Goal: Transaction & Acquisition: Book appointment/travel/reservation

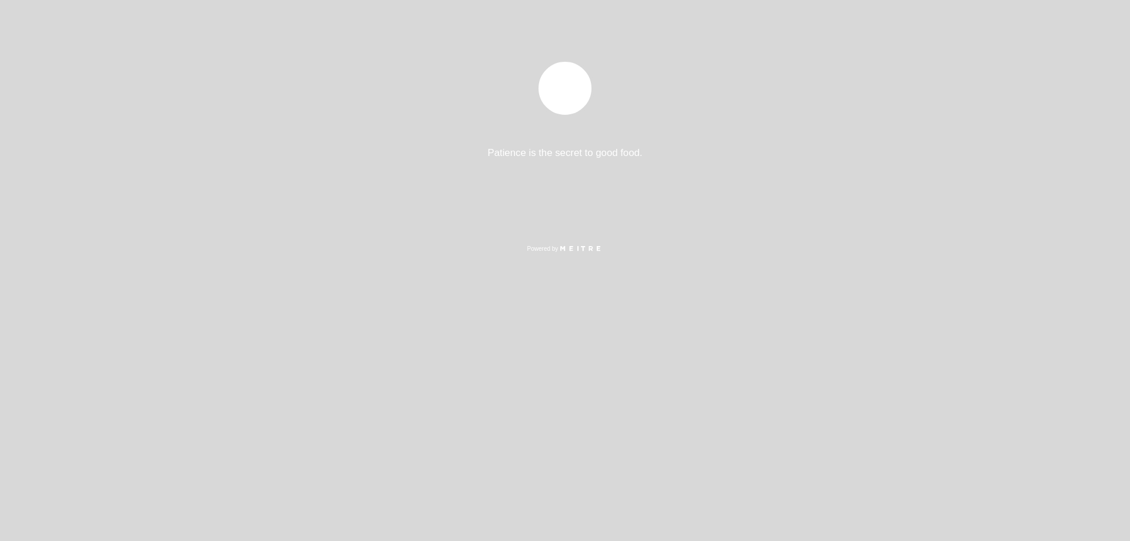
select select "es"
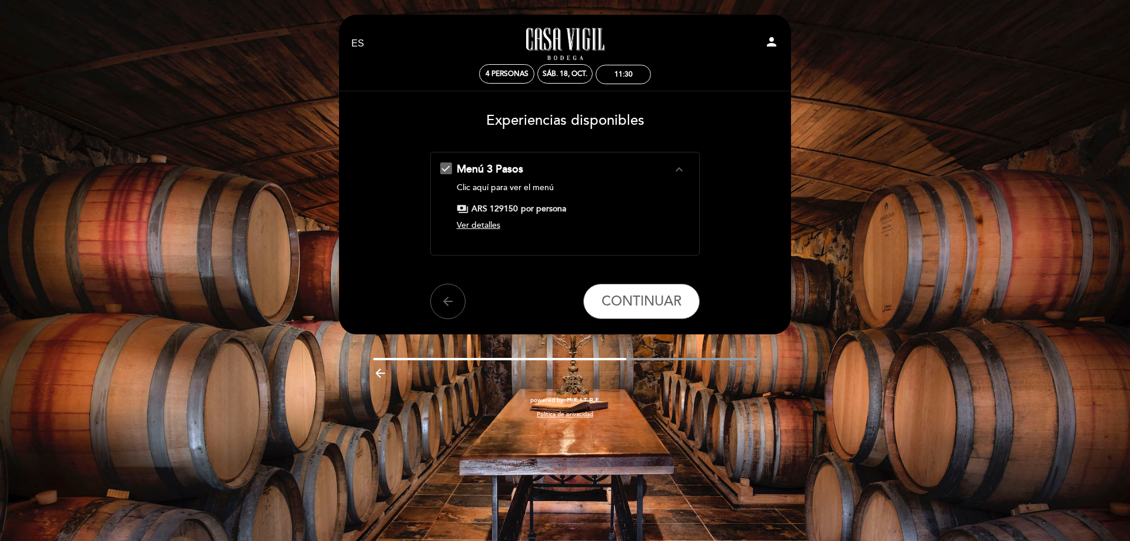
click at [681, 167] on icon "expand_less" at bounding box center [679, 169] width 14 height 14
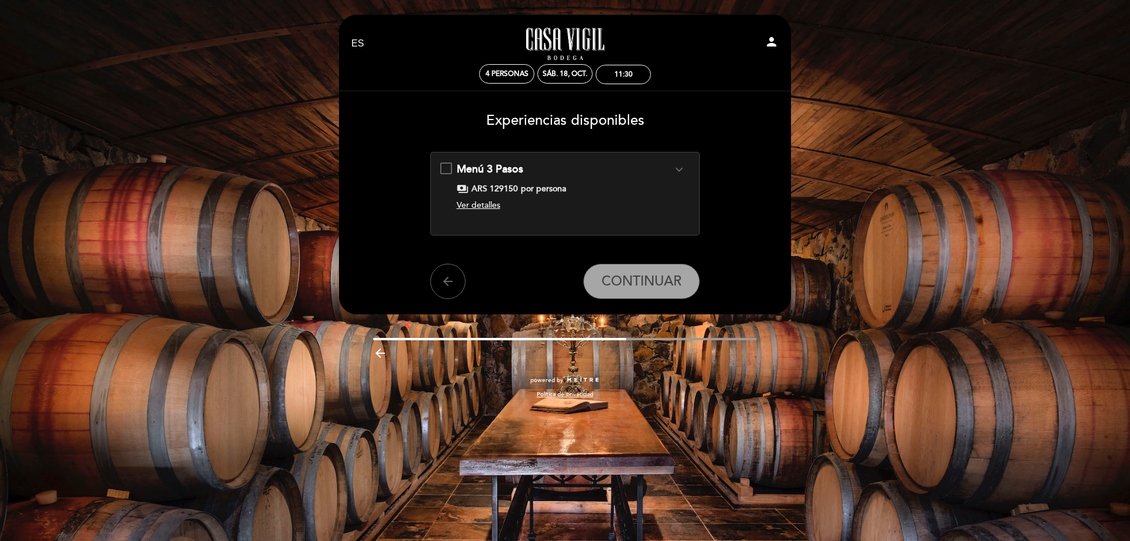
click at [684, 167] on icon "expand_more" at bounding box center [679, 169] width 14 height 14
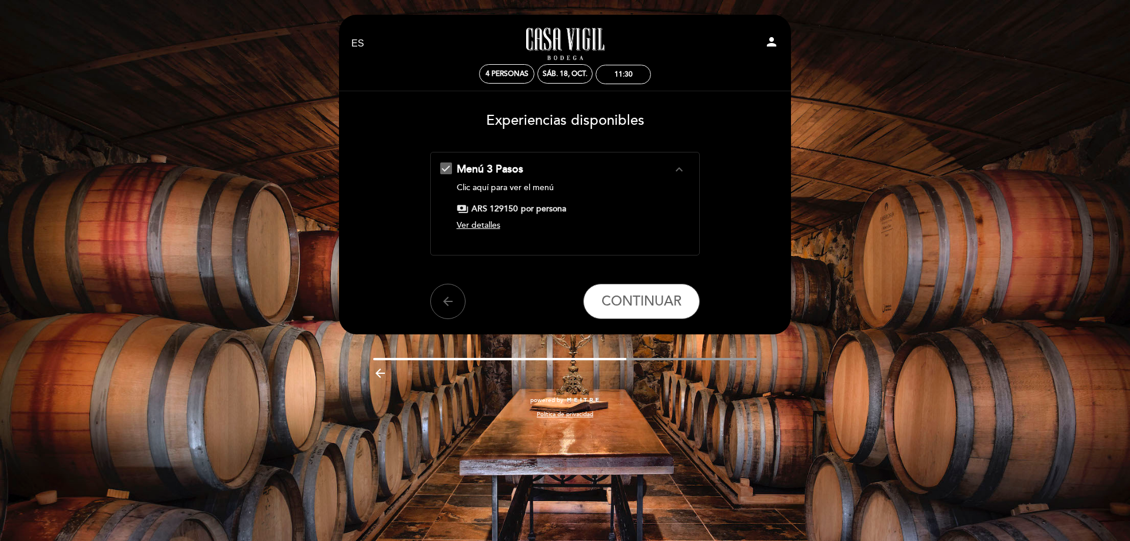
click at [497, 227] on span "Ver detalles" at bounding box center [479, 225] width 44 height 10
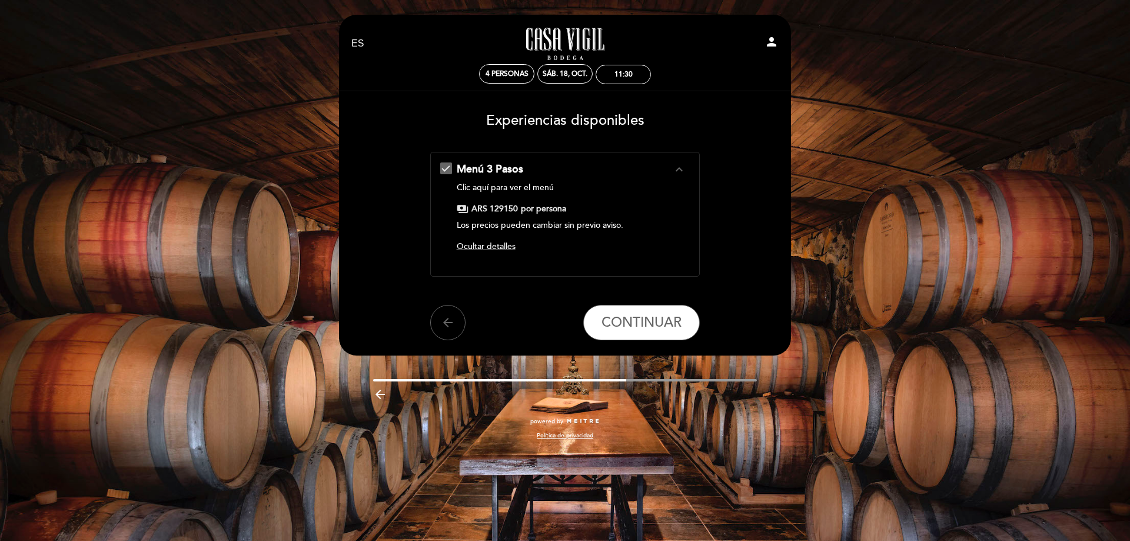
click at [481, 244] on span "Ocultar detalles" at bounding box center [486, 246] width 59 height 10
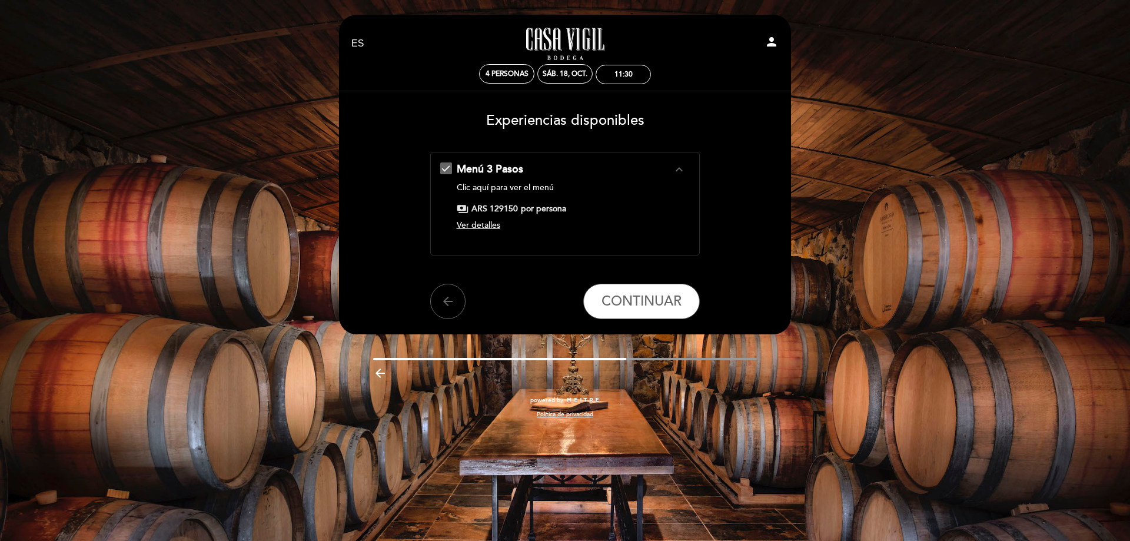
click at [481, 225] on span "Ver detalles" at bounding box center [479, 225] width 44 height 10
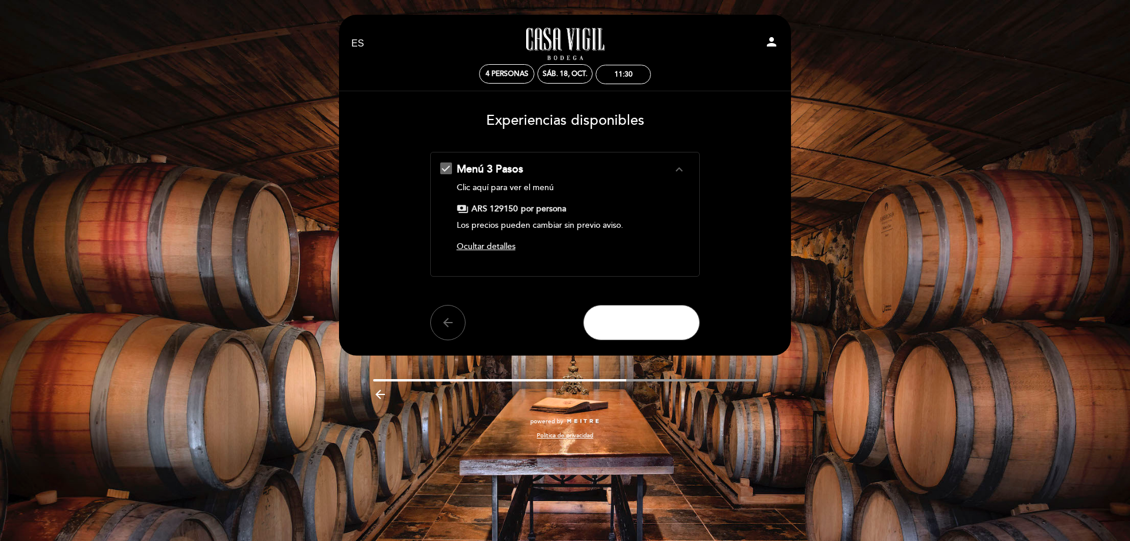
click at [636, 309] on button "CONTINUAR" at bounding box center [641, 322] width 117 height 35
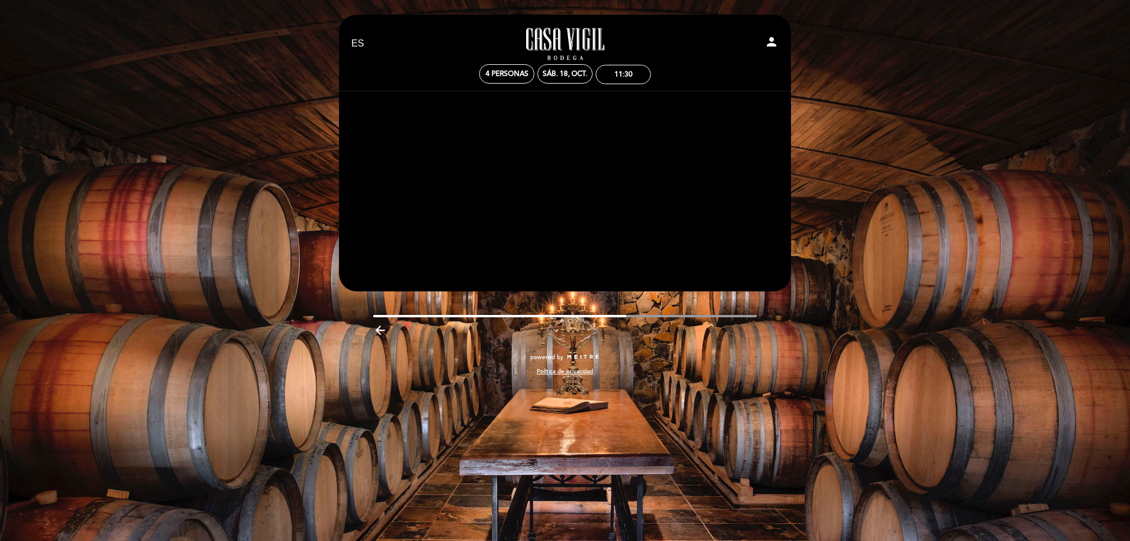
click at [632, 315] on div at bounding box center [565, 316] width 384 height 2
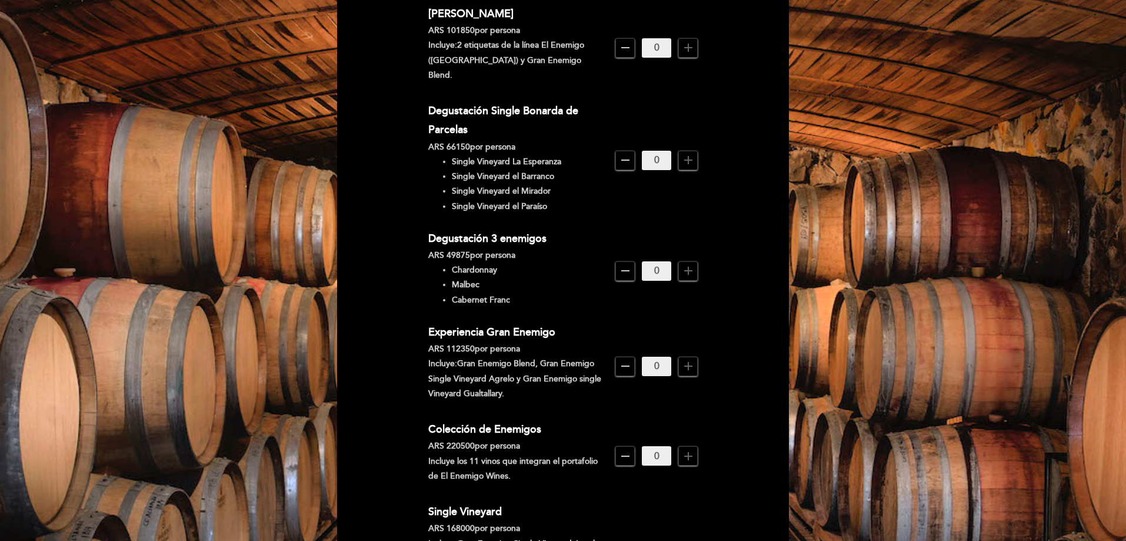
scroll to position [353, 0]
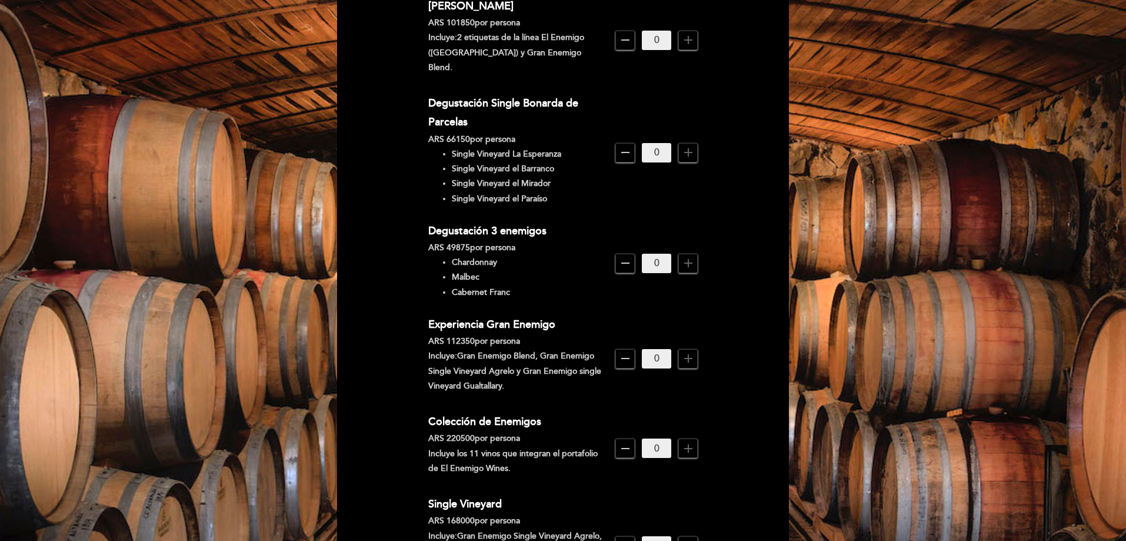
click at [688, 256] on icon "add" at bounding box center [688, 263] width 14 height 14
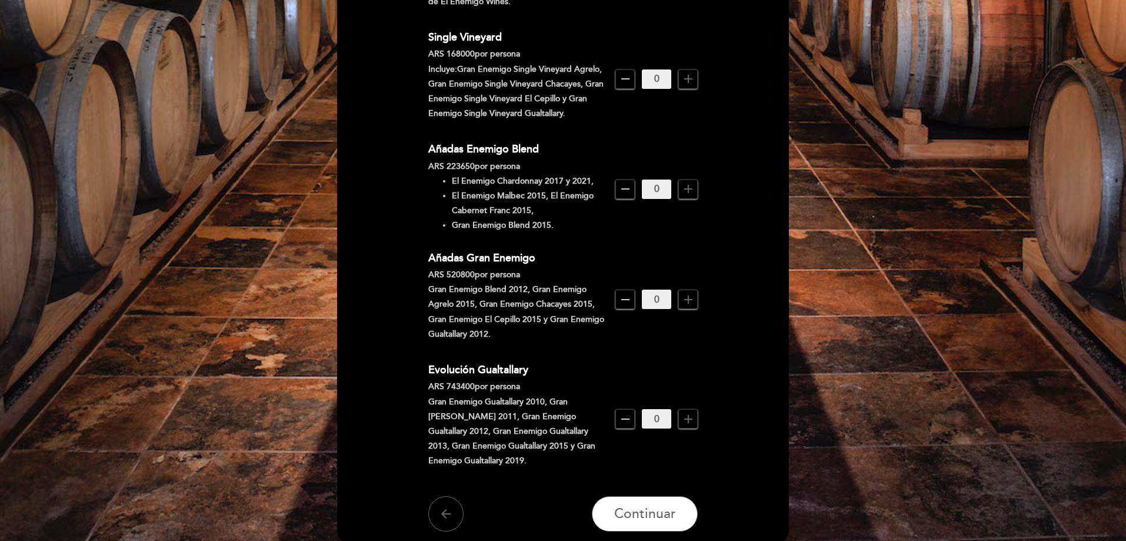
scroll to position [907, 0]
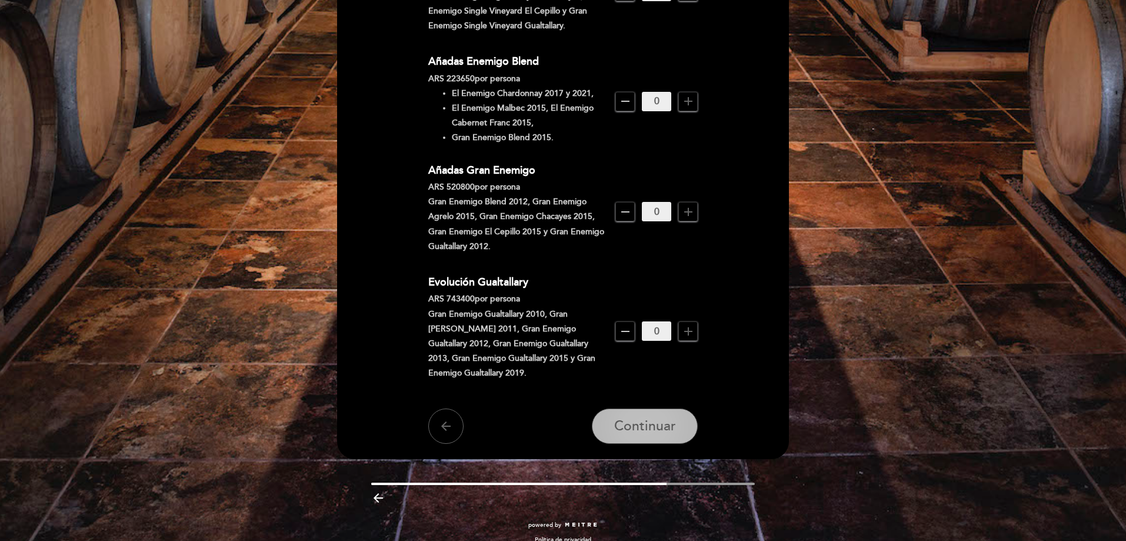
click at [628, 420] on span "Continuar" at bounding box center [645, 426] width 62 height 16
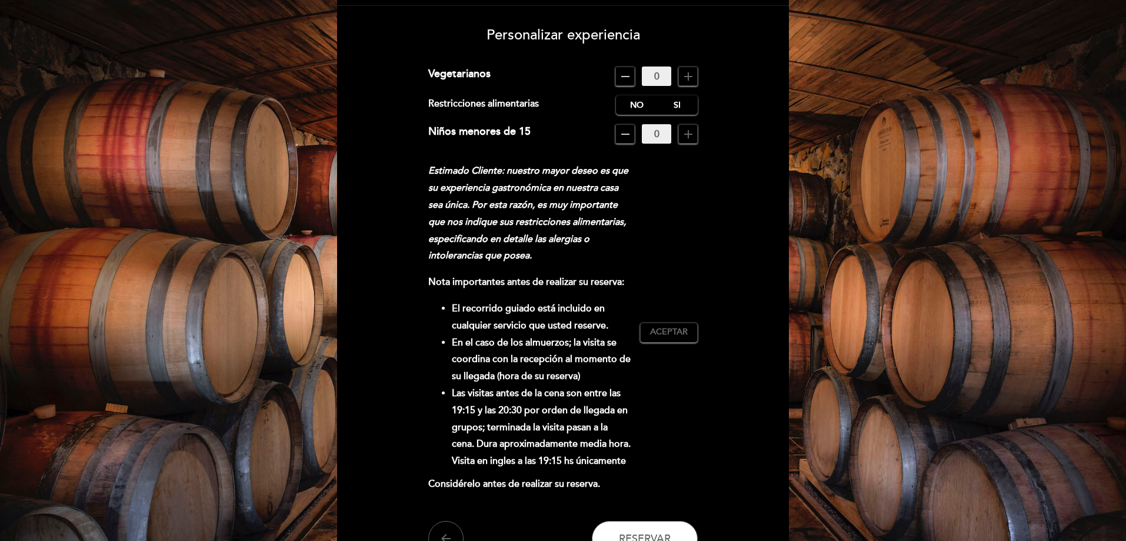
scroll to position [212, 0]
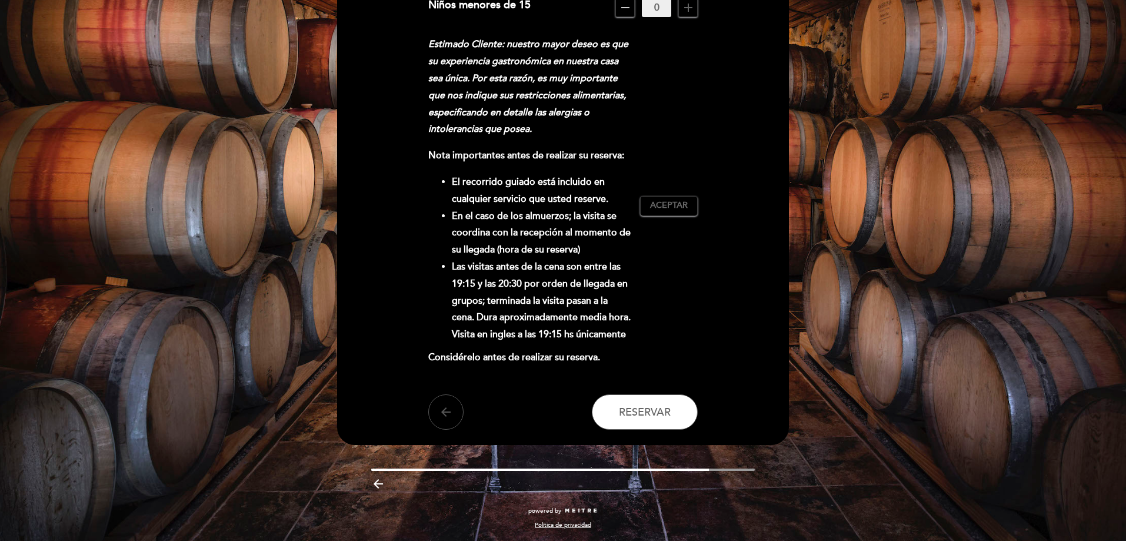
click at [443, 410] on icon "arrow_back" at bounding box center [446, 412] width 14 height 14
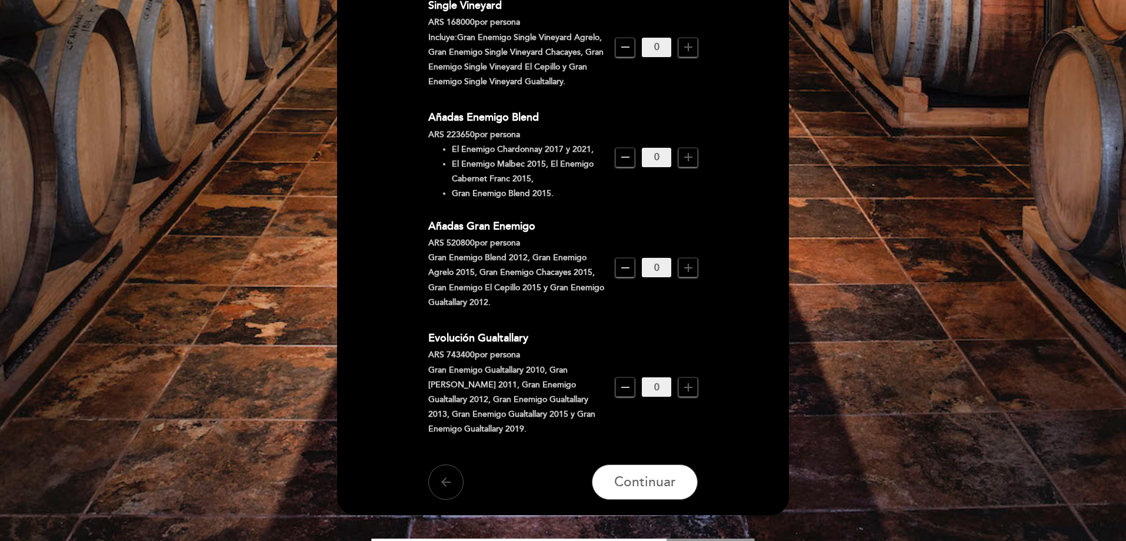
scroll to position [907, 0]
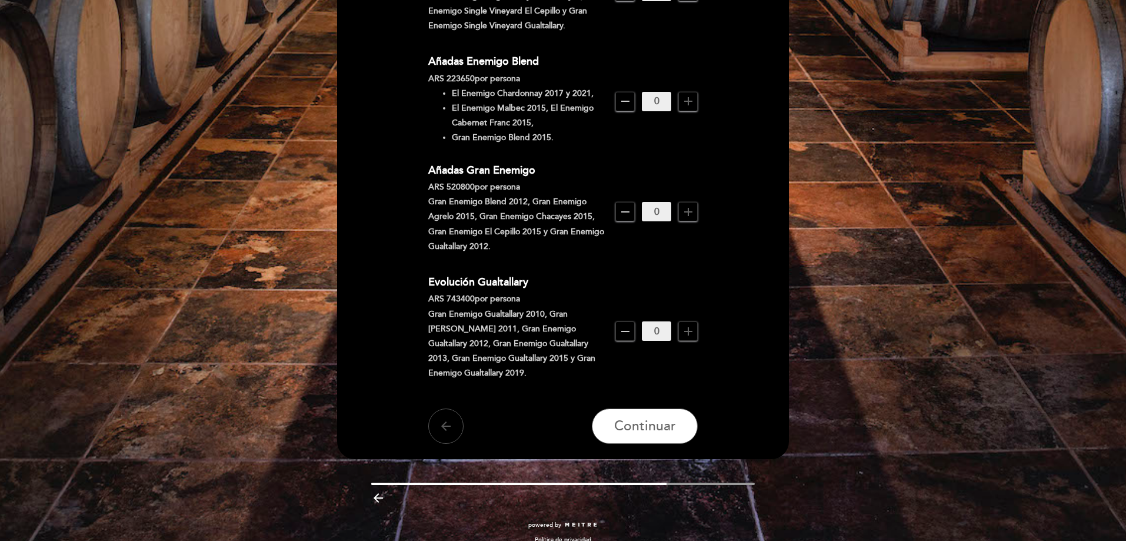
click at [453, 419] on icon "arrow_back" at bounding box center [446, 426] width 14 height 14
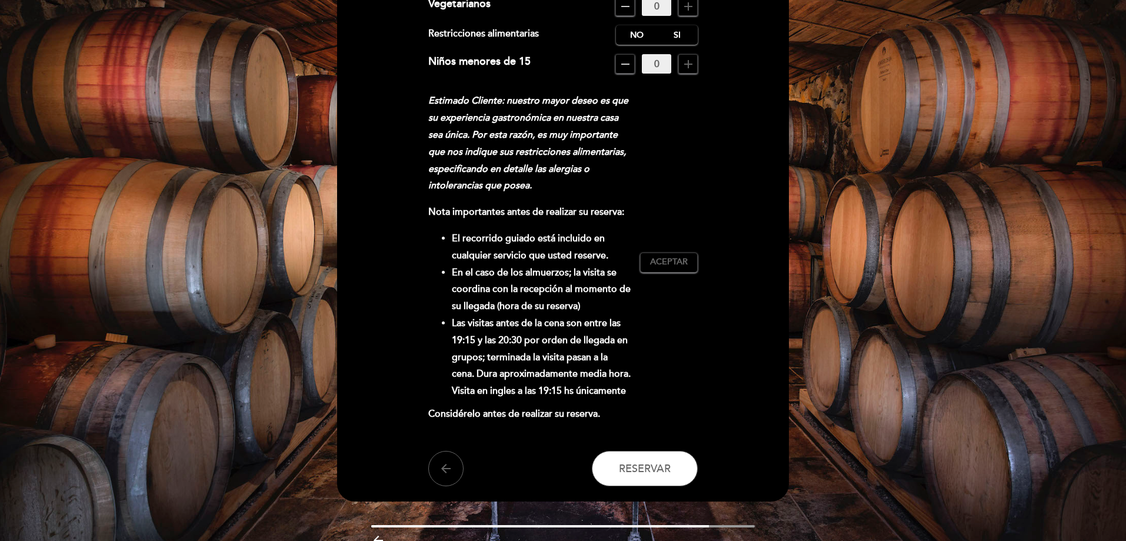
scroll to position [212, 0]
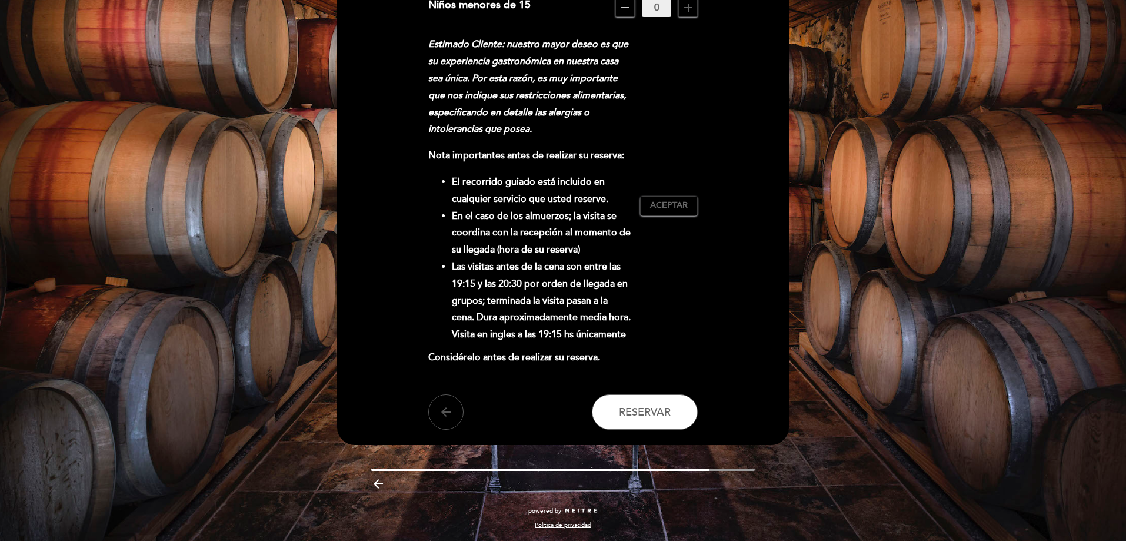
click at [445, 416] on icon "arrow_back" at bounding box center [446, 412] width 14 height 14
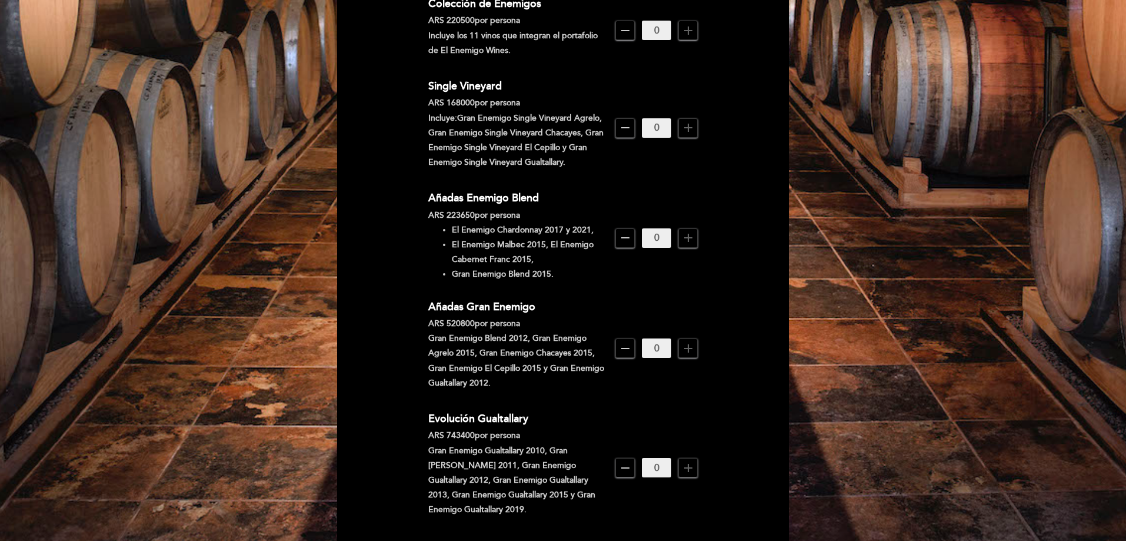
scroll to position [907, 0]
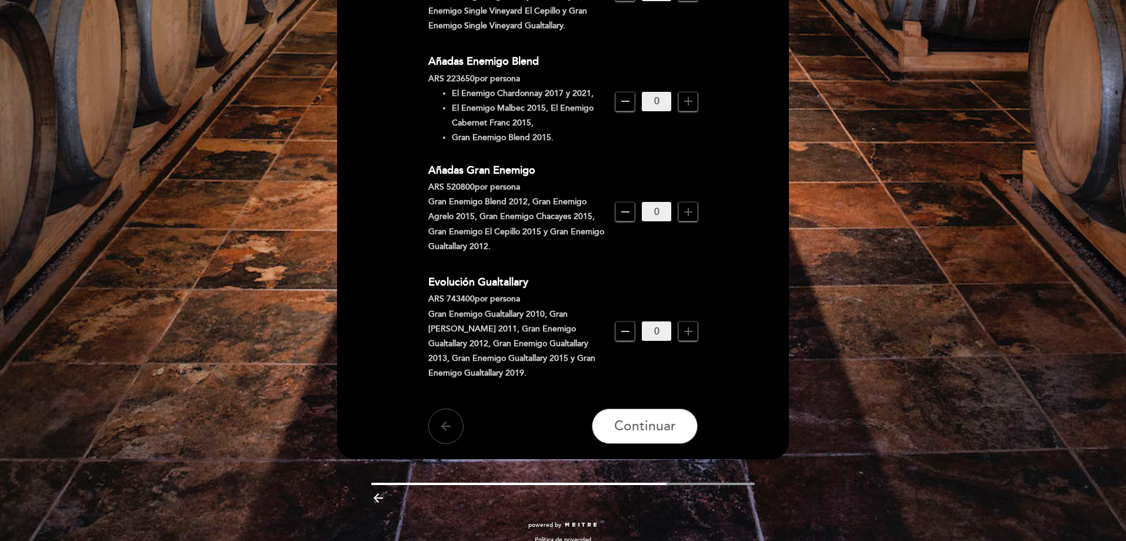
click at [440, 419] on icon "arrow_back" at bounding box center [446, 426] width 14 height 14
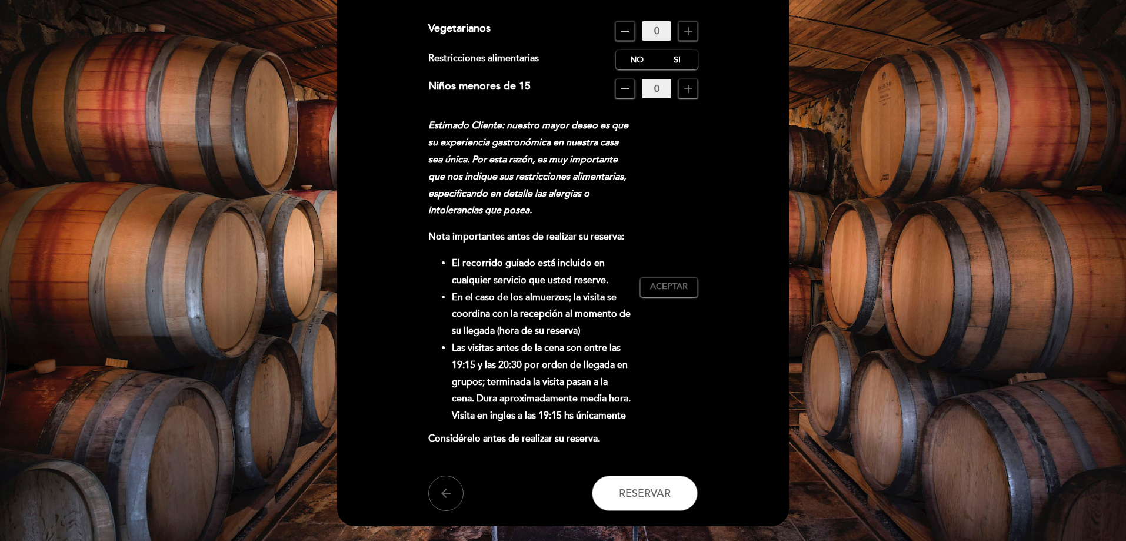
scroll to position [212, 0]
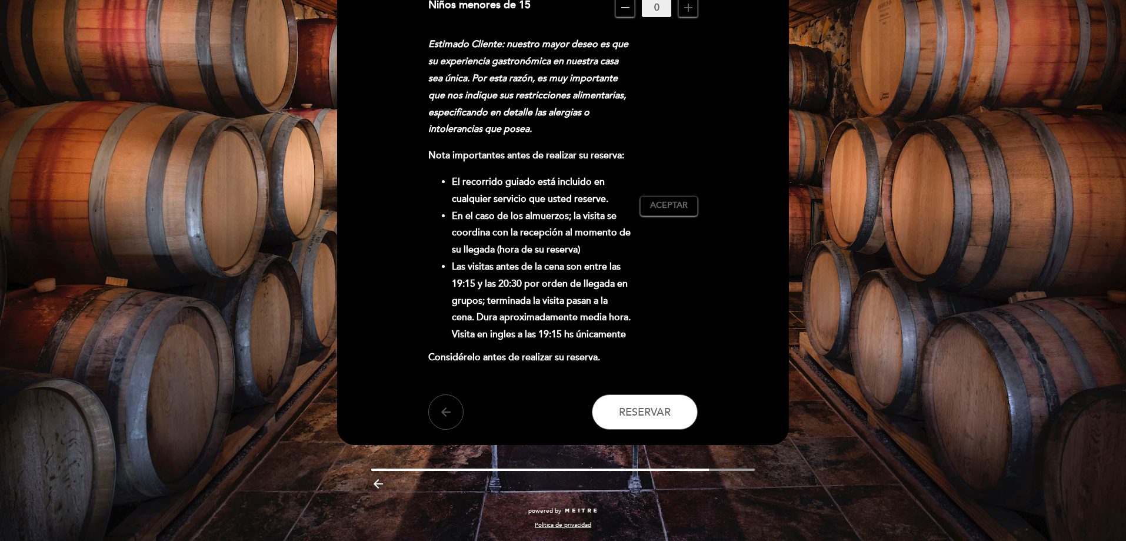
click at [451, 420] on button "arrow_back" at bounding box center [445, 411] width 35 height 35
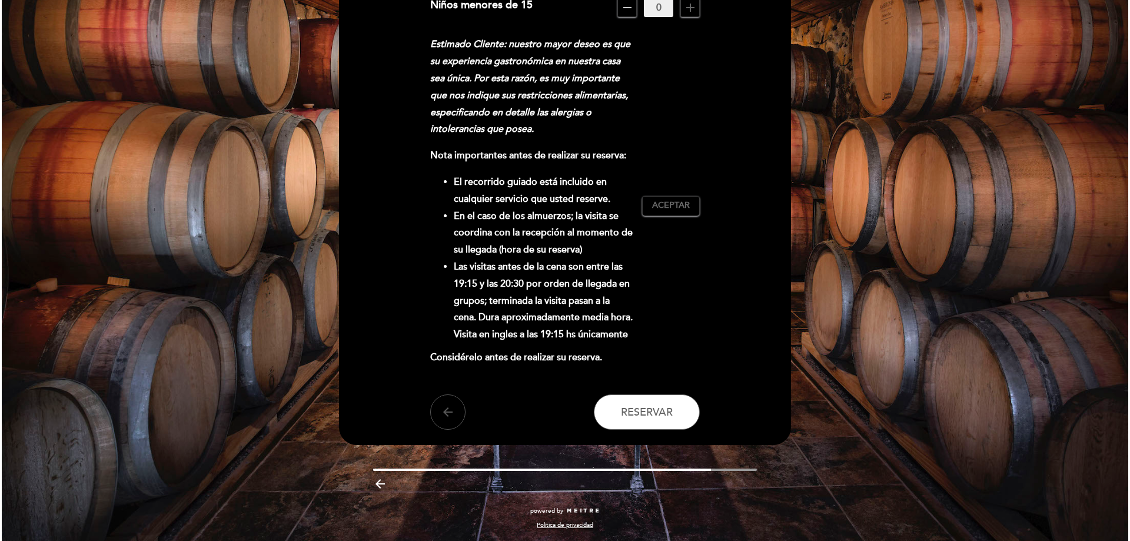
scroll to position [0, 0]
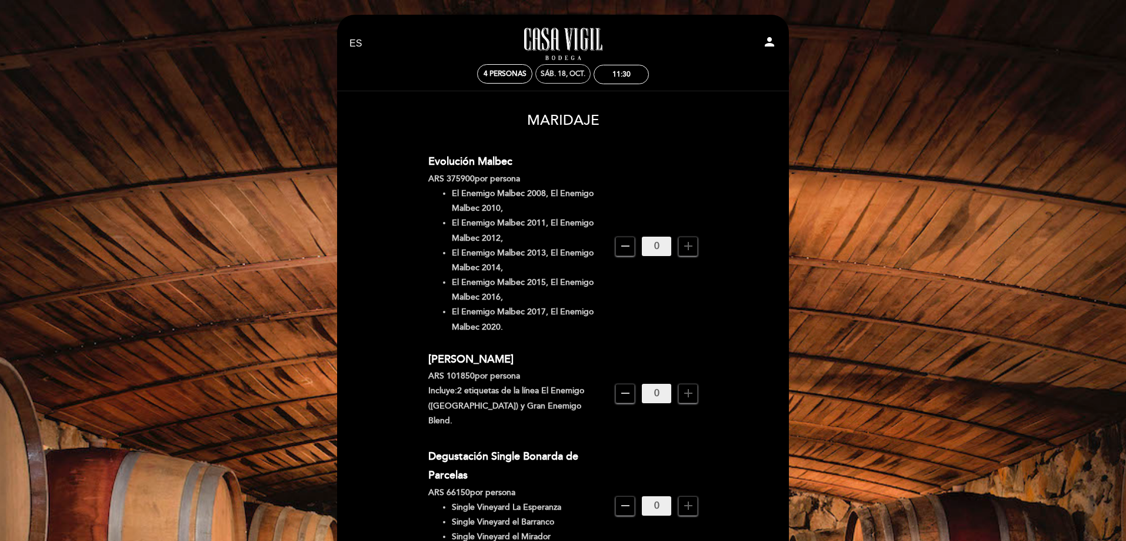
click at [576, 69] on div "sáb. 18, oct." at bounding box center [562, 73] width 55 height 19
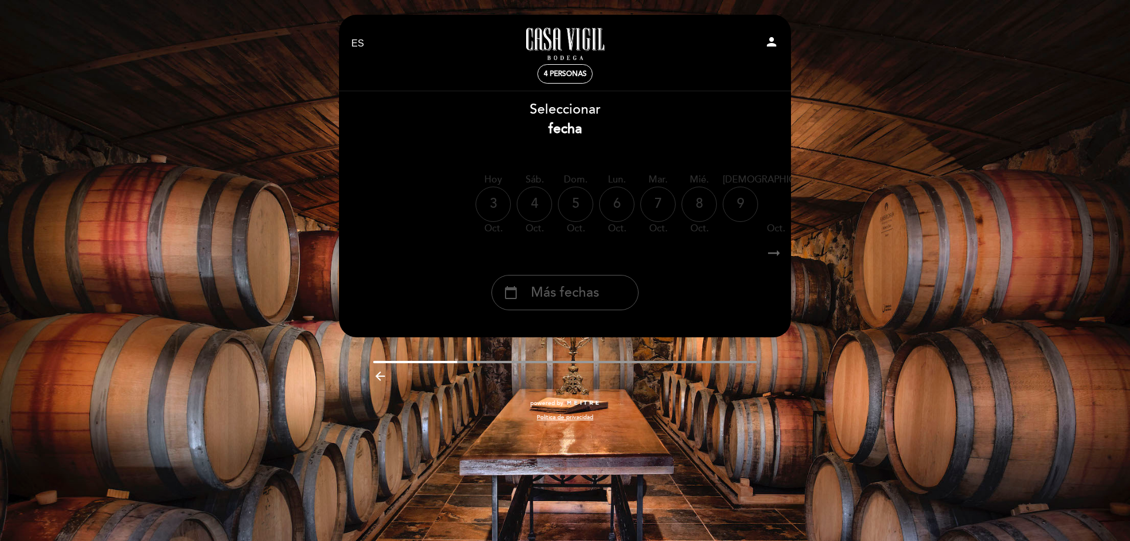
click at [553, 286] on span "Más fechas" at bounding box center [565, 292] width 68 height 19
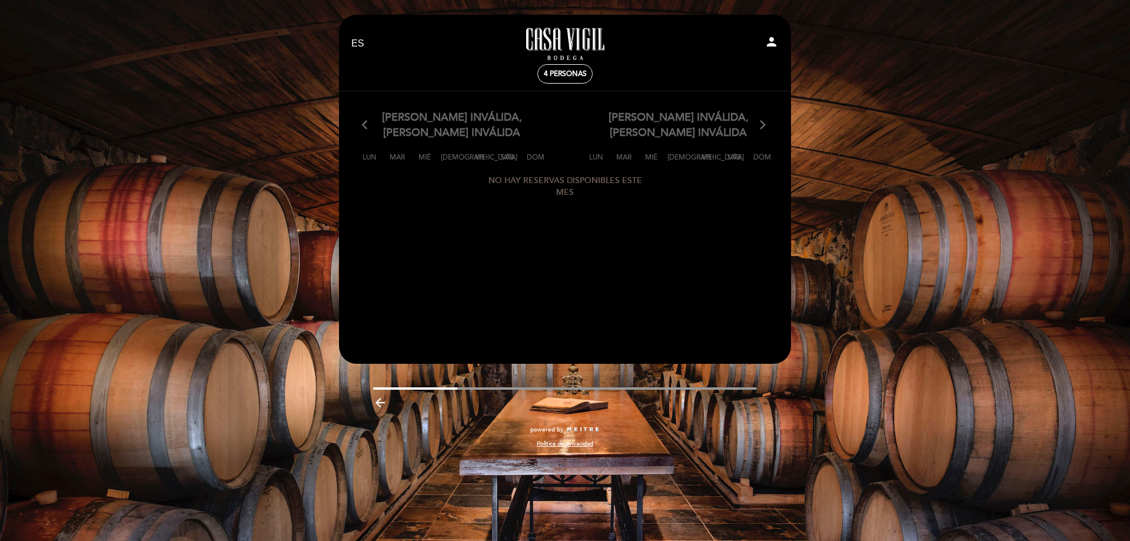
click at [566, 71] on div "4 personas" at bounding box center [565, 74] width 54 height 18
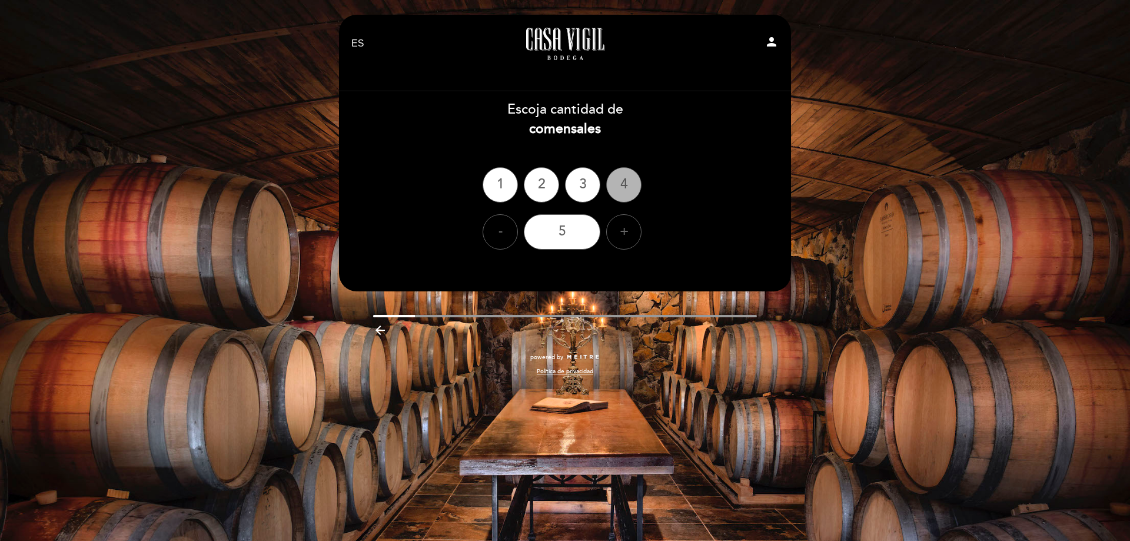
click at [621, 182] on div "4" at bounding box center [623, 184] width 35 height 35
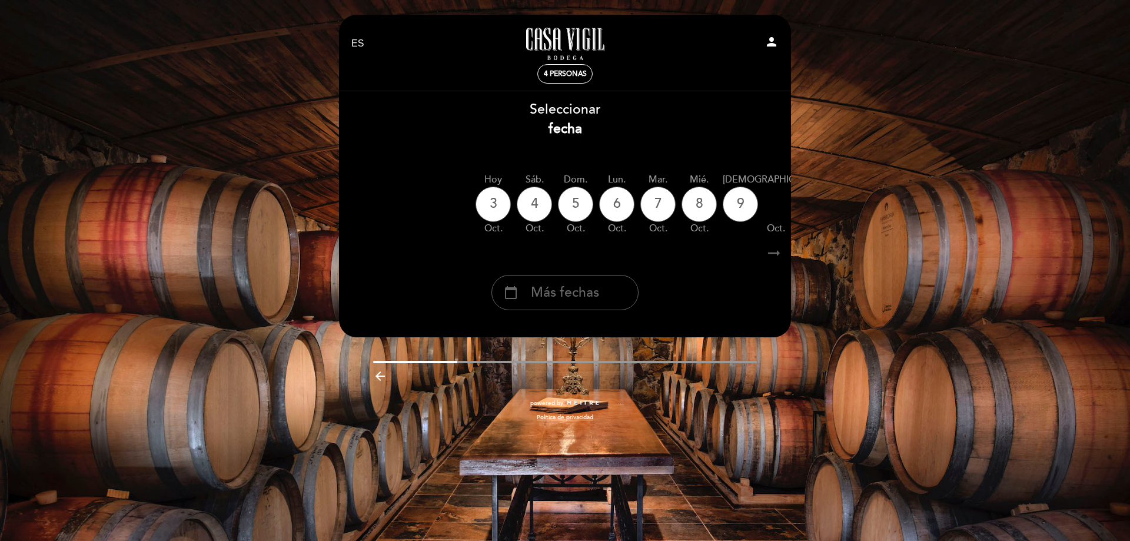
click at [834, 211] on div "10" at bounding box center [851, 204] width 35 height 35
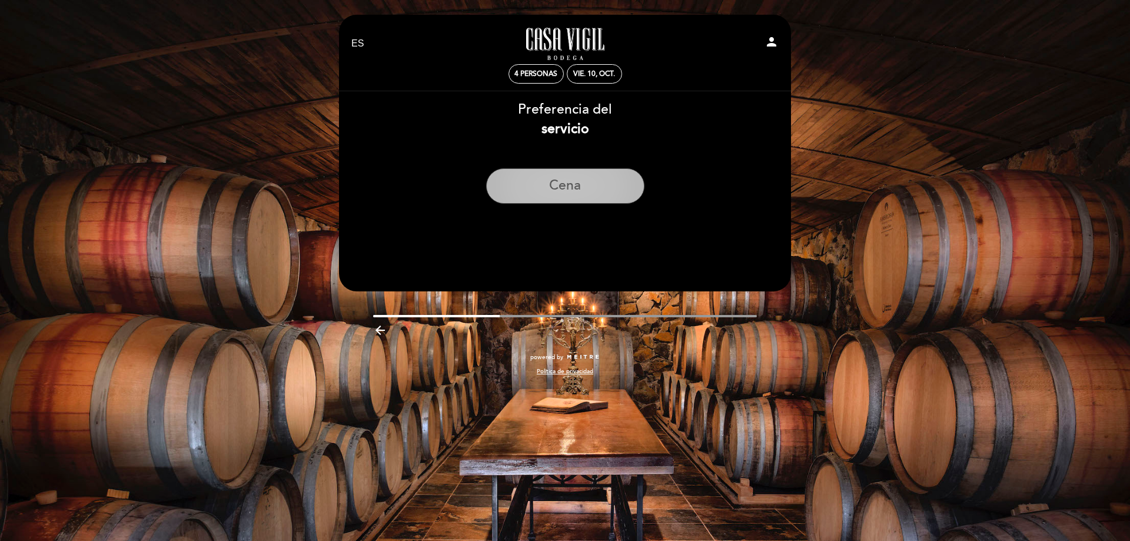
click at [544, 189] on button "Cena" at bounding box center [565, 185] width 158 height 35
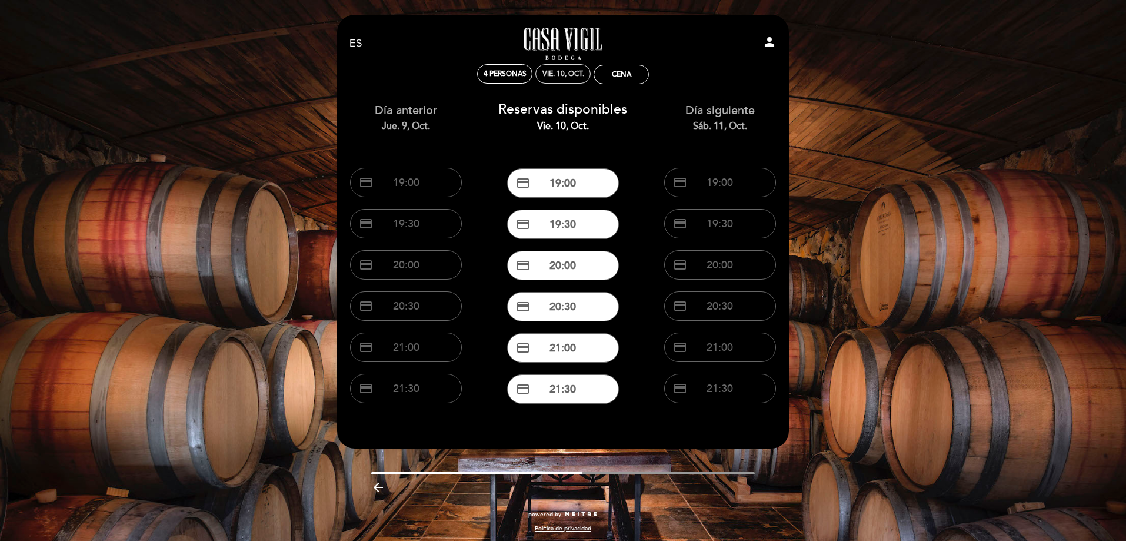
click at [564, 80] on div "vie. 10, oct." at bounding box center [562, 73] width 55 height 19
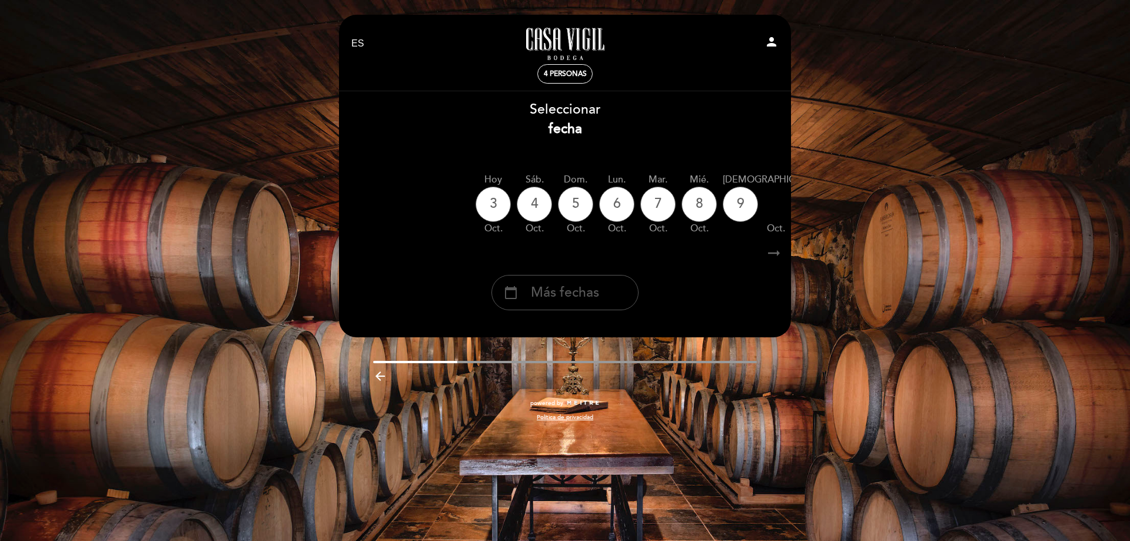
click at [578, 303] on div "calendar_today Más fechas" at bounding box center [564, 292] width 147 height 35
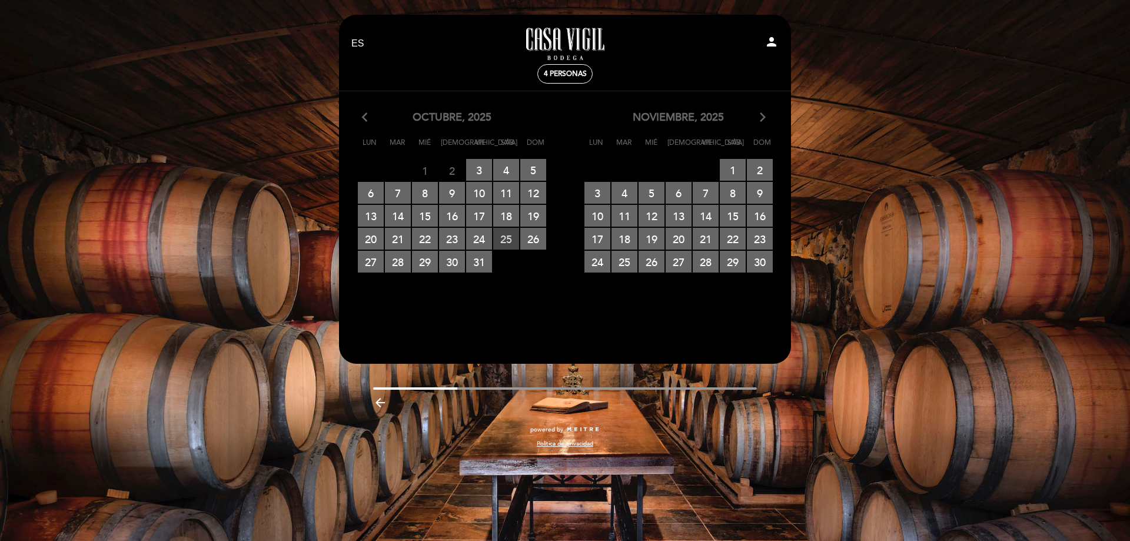
click at [513, 239] on span "25 RESERVAS DISPONIBLES" at bounding box center [506, 239] width 26 height 22
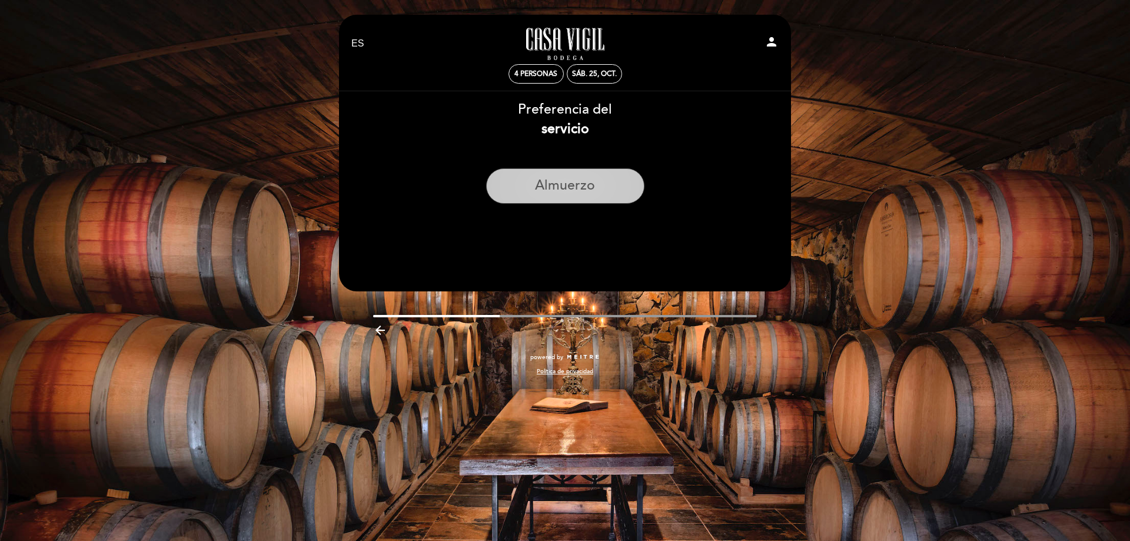
click at [551, 175] on button "Almuerzo" at bounding box center [565, 185] width 158 height 35
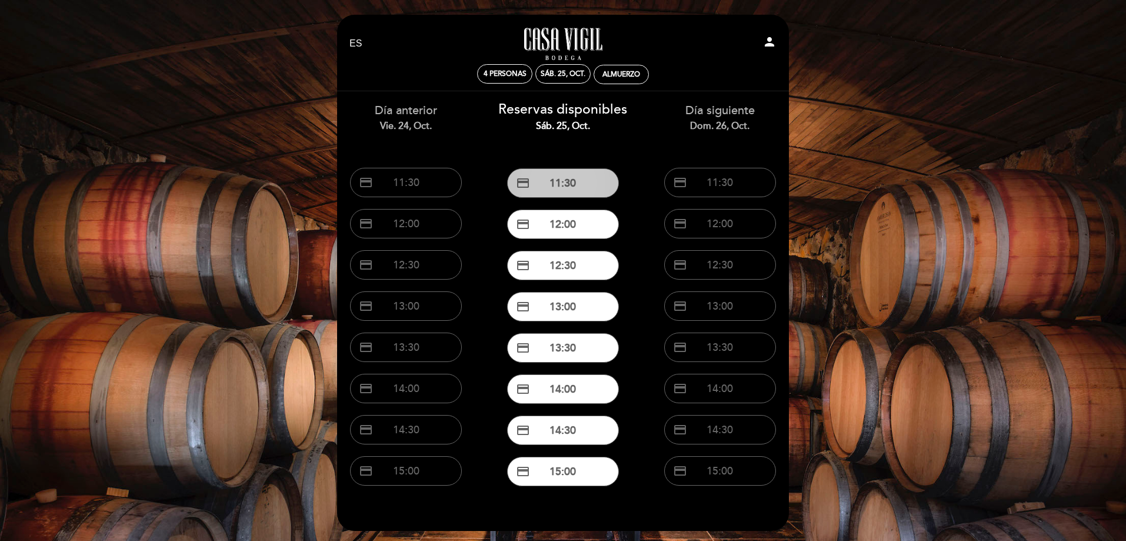
click at [554, 190] on button "credit_card 11:30" at bounding box center [563, 182] width 112 height 29
